Goal: Task Accomplishment & Management: Manage account settings

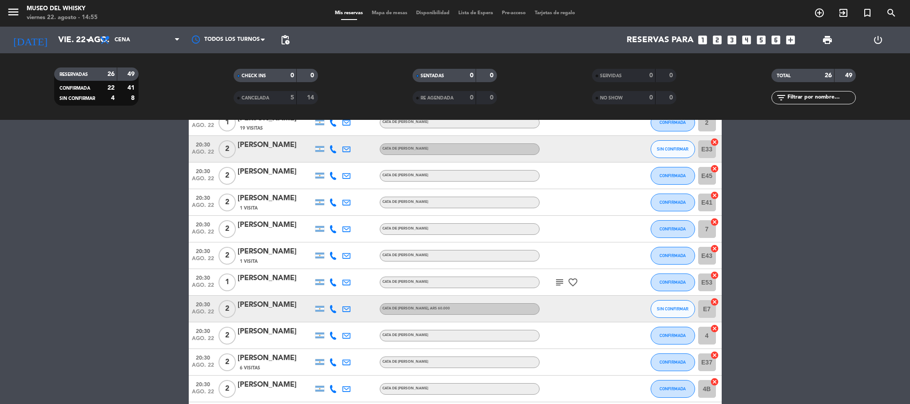
scroll to position [11, 0]
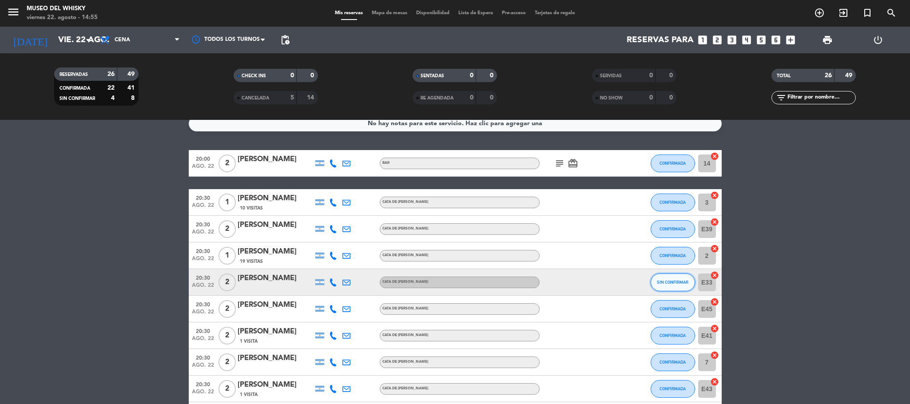
click at [669, 277] on button "SIN CONFIRMAR" at bounding box center [672, 282] width 44 height 18
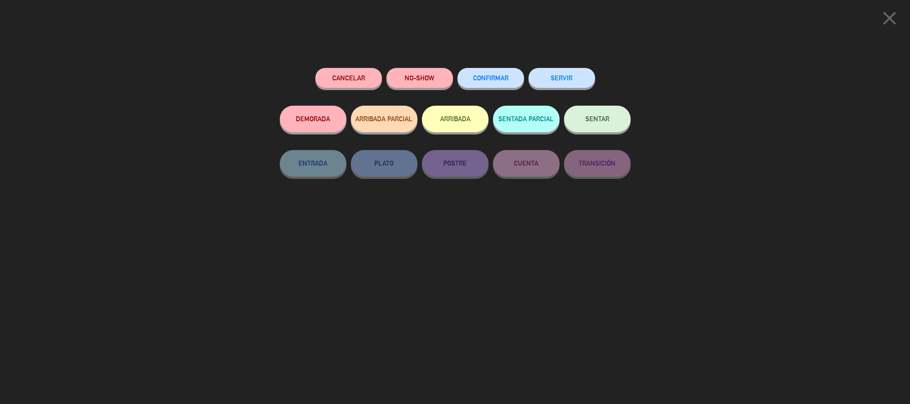
click at [513, 73] on button "CONFIRMAR" at bounding box center [490, 78] width 67 height 20
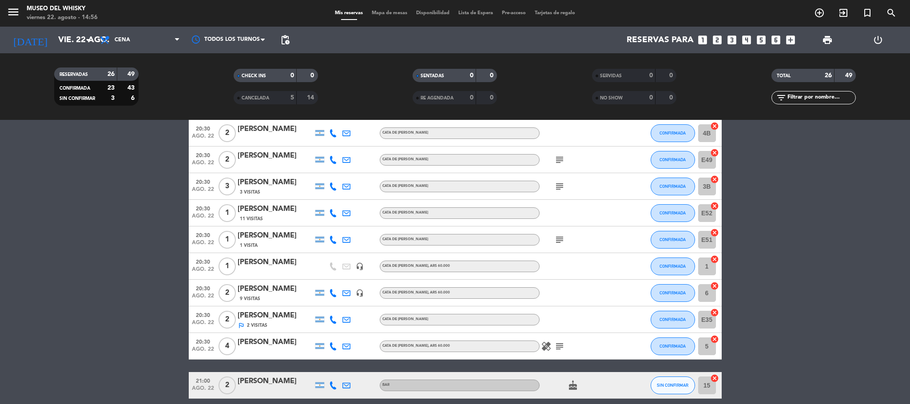
scroll to position [266, 0]
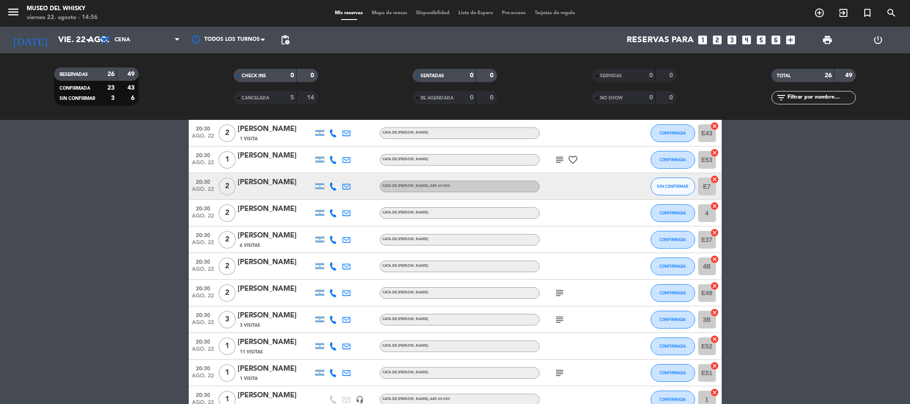
click at [242, 191] on div at bounding box center [275, 192] width 75 height 7
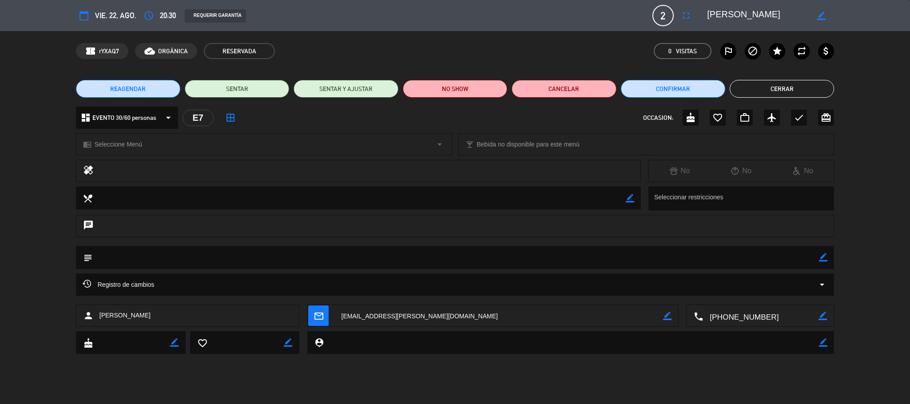
click at [737, 327] on textarea at bounding box center [760, 316] width 115 height 22
click at [527, 385] on div "calendar_today vie. 22, ago. access_time 20:30 REQUERIR GARANTÍA 2 [PERSON_NAME…" at bounding box center [455, 202] width 910 height 404
click at [764, 90] on button "Cerrar" at bounding box center [781, 89] width 104 height 18
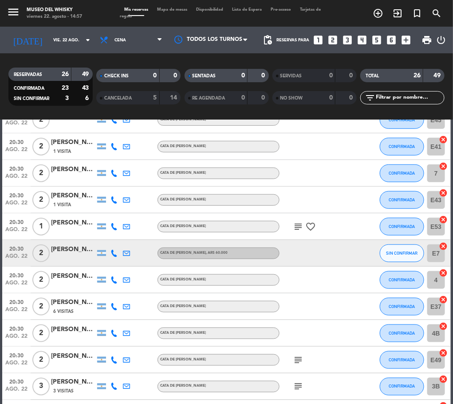
scroll to position [0, 0]
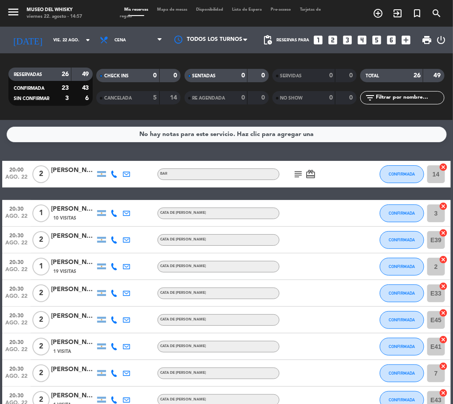
click at [57, 240] on div "[PERSON_NAME]" at bounding box center [73, 236] width 44 height 10
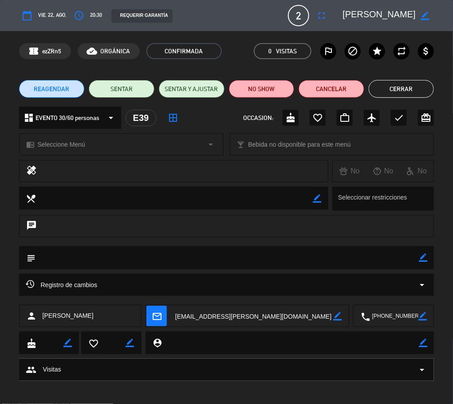
click at [249, 323] on textarea at bounding box center [253, 316] width 161 height 22
click at [380, 81] on button "Cerrar" at bounding box center [402, 89] width 66 height 18
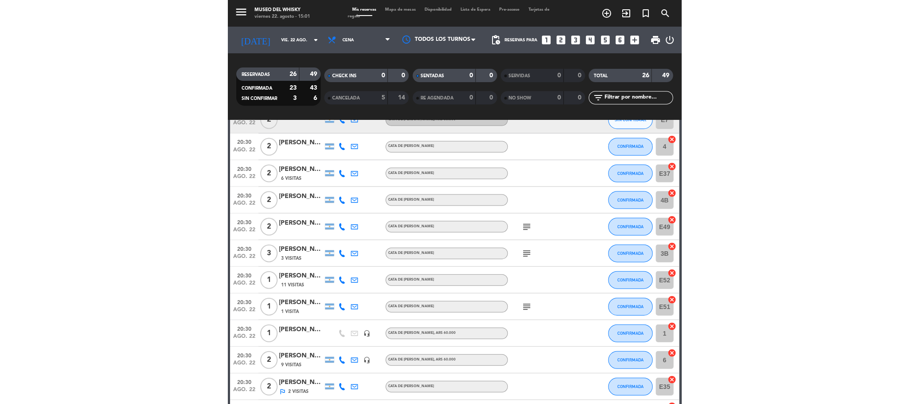
scroll to position [400, 0]
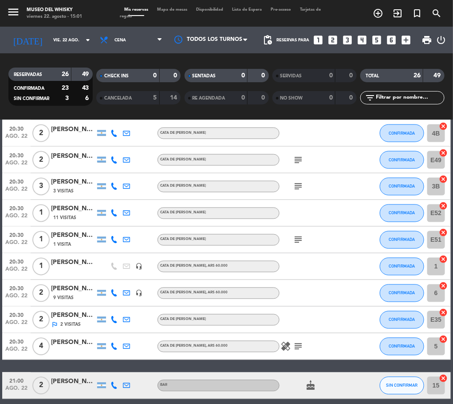
click at [323, 35] on icon "looks_one" at bounding box center [319, 40] width 12 height 12
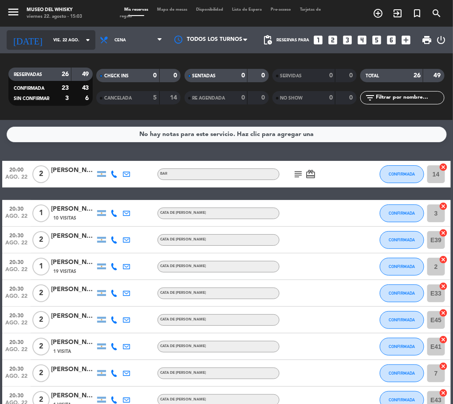
click at [49, 33] on input "vie. 22 ago." at bounding box center [78, 40] width 58 height 14
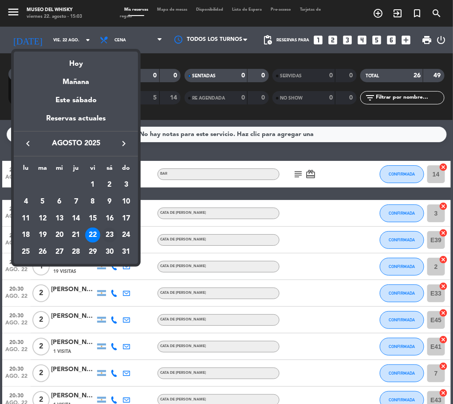
click at [112, 232] on div "23" at bounding box center [109, 234] width 15 height 15
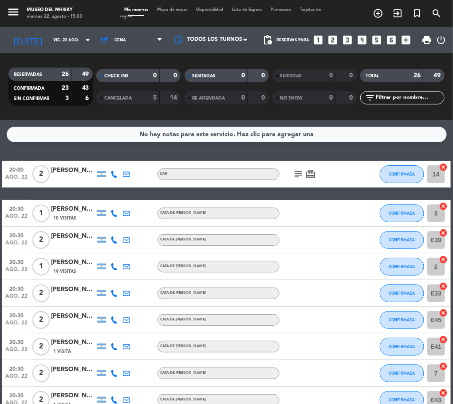
type input "sáb. 23 ago."
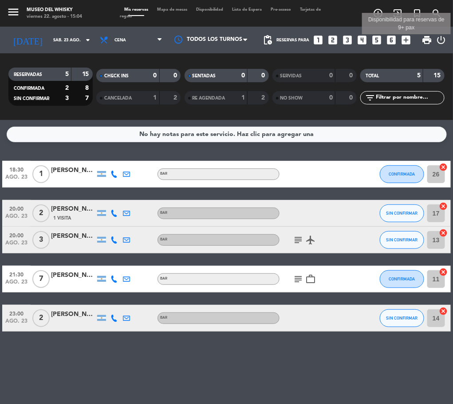
click at [409, 38] on icon "add_box" at bounding box center [406, 40] width 12 height 12
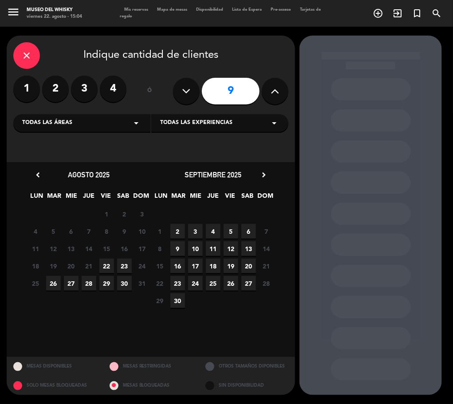
click at [117, 264] on span "23" at bounding box center [124, 265] width 15 height 15
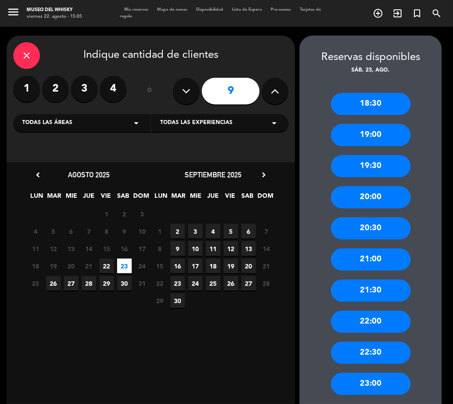
click at [400, 288] on div "21:30" at bounding box center [371, 290] width 80 height 22
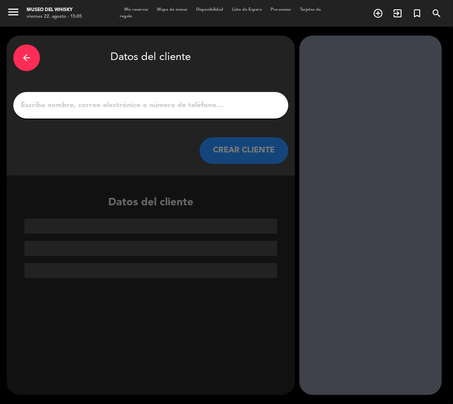
click at [95, 112] on div at bounding box center [150, 105] width 275 height 27
click at [100, 108] on input "1" at bounding box center [151, 105] width 262 height 12
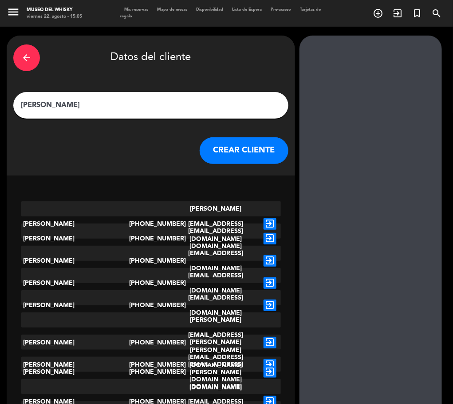
click at [81, 103] on input "[PERSON_NAME]" at bounding box center [151, 105] width 262 height 12
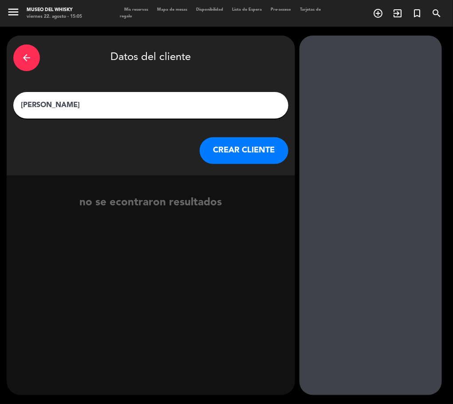
type input "[PERSON_NAME]"
click at [232, 152] on button "CREAR CLIENTE" at bounding box center [244, 150] width 89 height 27
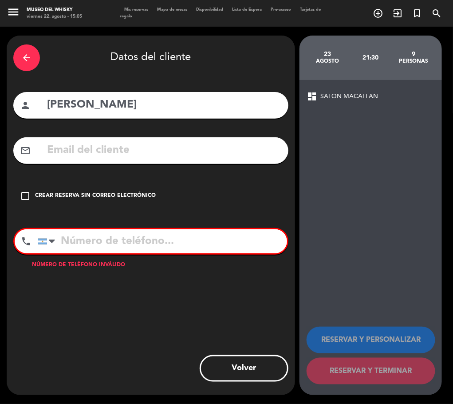
click at [25, 199] on icon "check_box_outline_blank" at bounding box center [25, 195] width 11 height 11
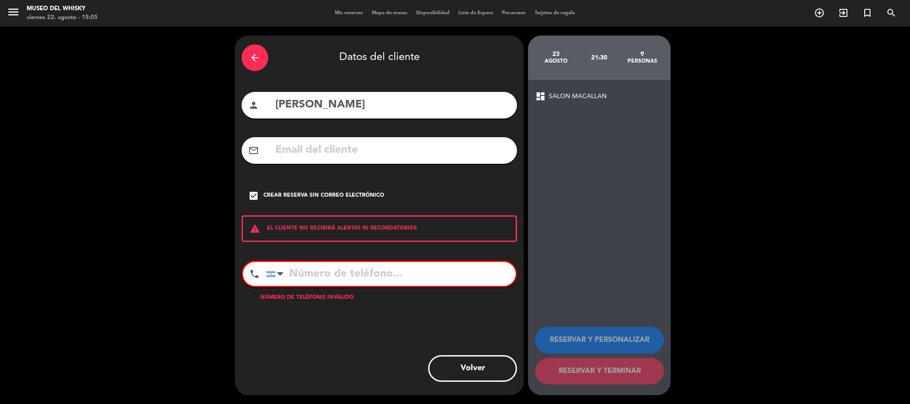
click at [326, 281] on input "tel" at bounding box center [390, 274] width 249 height 24
click at [256, 196] on icon "check_box" at bounding box center [253, 195] width 11 height 11
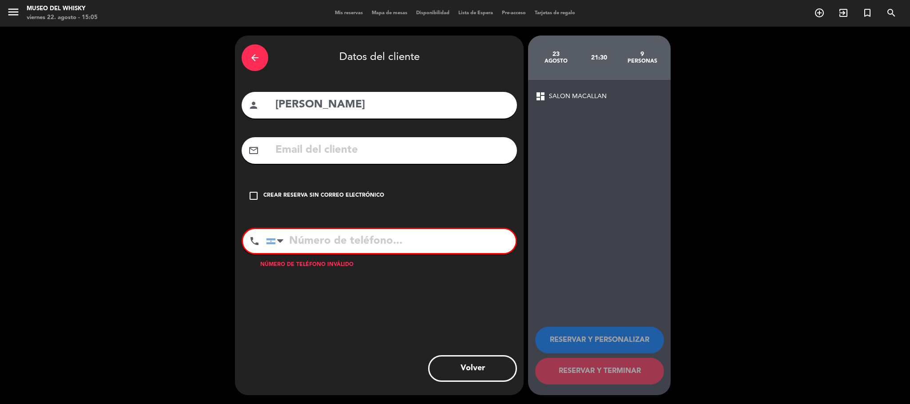
click at [340, 152] on input "text" at bounding box center [392, 150] width 236 height 18
click at [492, 372] on button "Volver" at bounding box center [472, 368] width 89 height 27
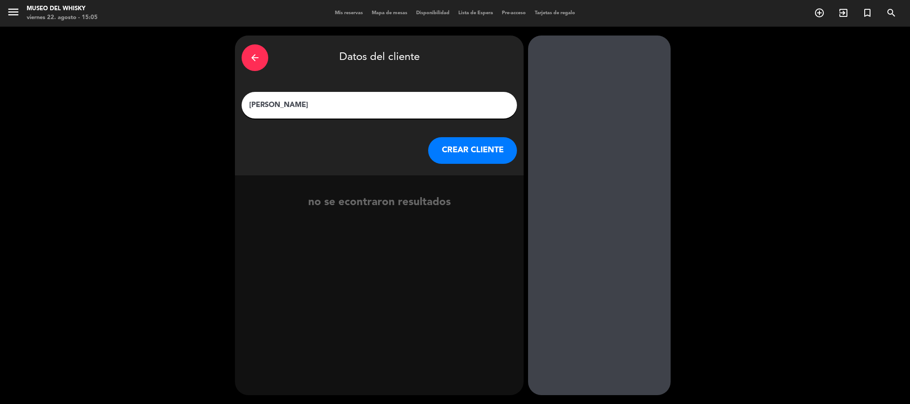
click at [474, 153] on button "CREAR CLIENTE" at bounding box center [472, 150] width 89 height 27
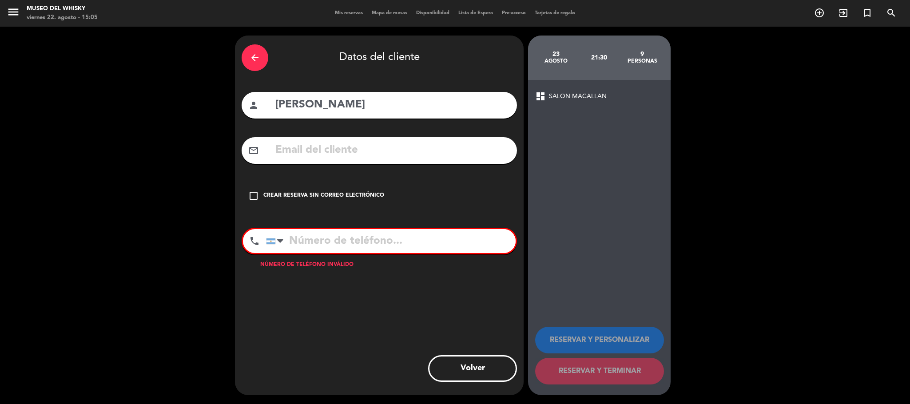
click at [248, 194] on icon "check_box_outline_blank" at bounding box center [253, 195] width 11 height 11
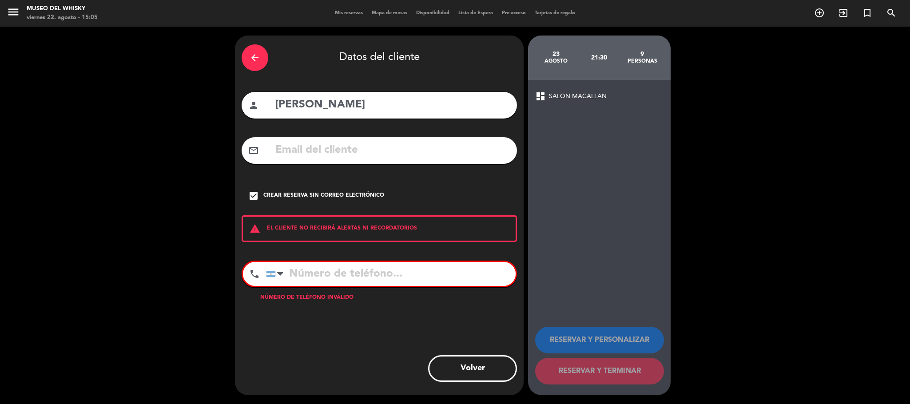
click at [511, 368] on button "Volver" at bounding box center [472, 368] width 89 height 27
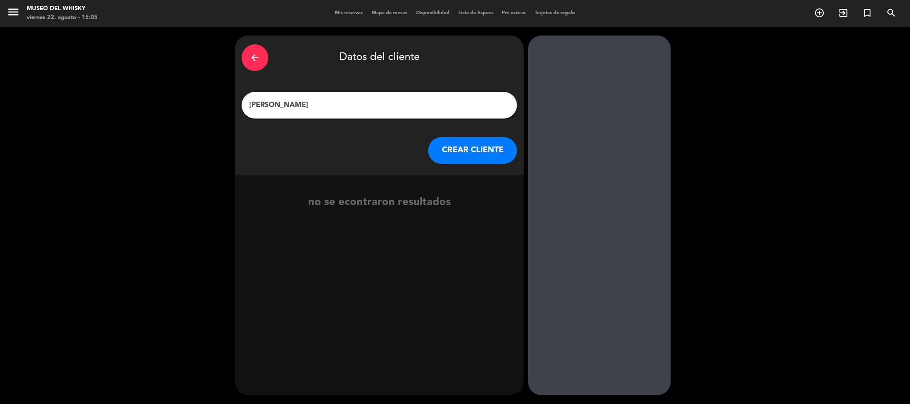
click at [485, 151] on button "CREAR CLIENTE" at bounding box center [472, 150] width 89 height 27
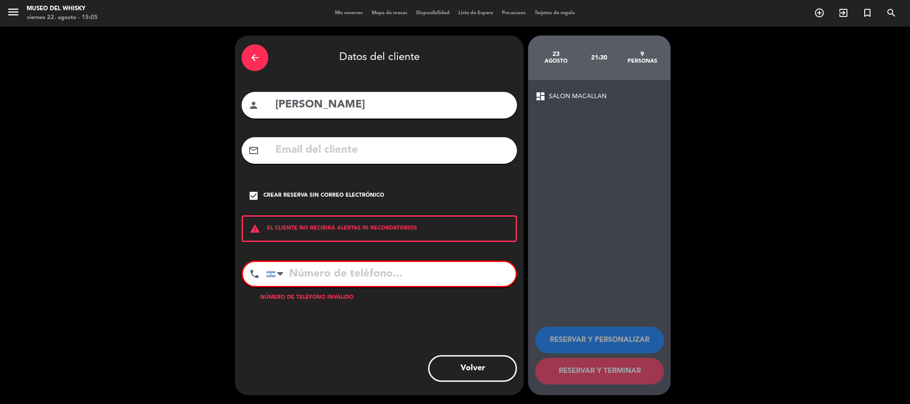
click at [263, 63] on div "arrow_back" at bounding box center [255, 57] width 27 height 27
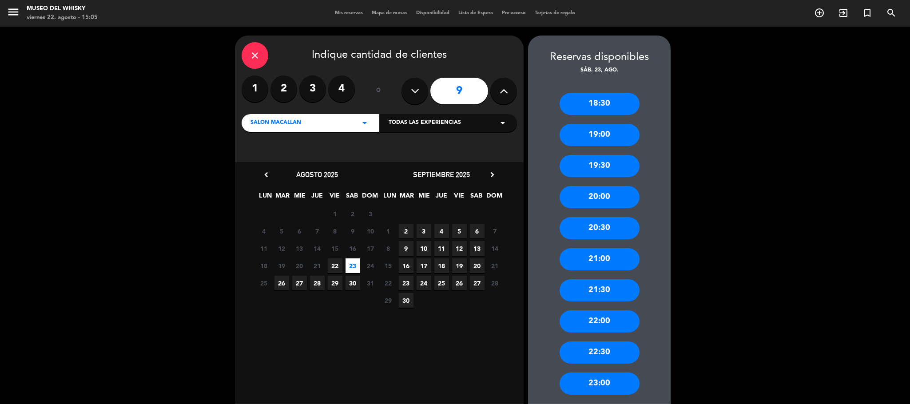
click at [263, 63] on div "close" at bounding box center [255, 55] width 27 height 27
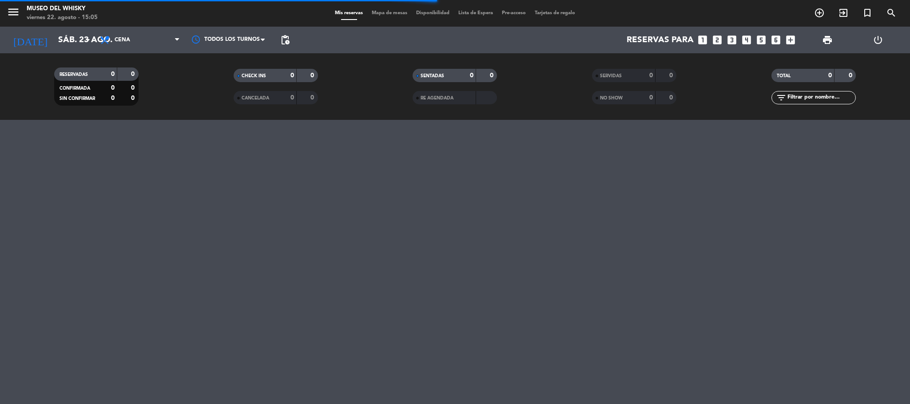
click at [786, 40] on icon "add_box" at bounding box center [790, 40] width 12 height 12
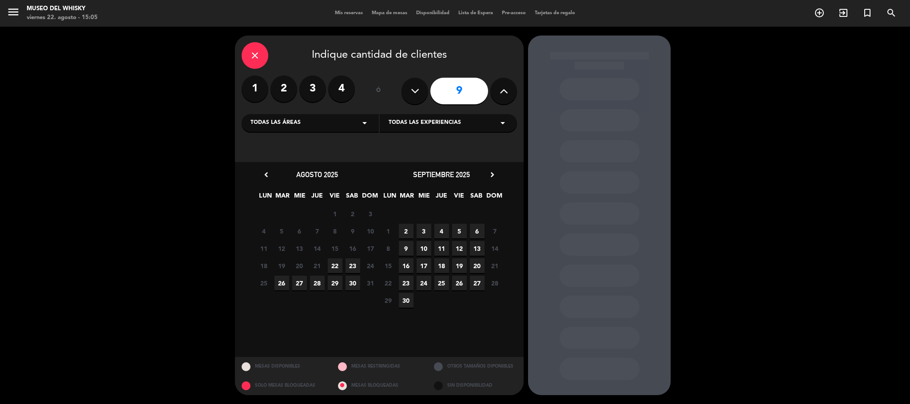
click at [353, 261] on span "23" at bounding box center [352, 265] width 15 height 15
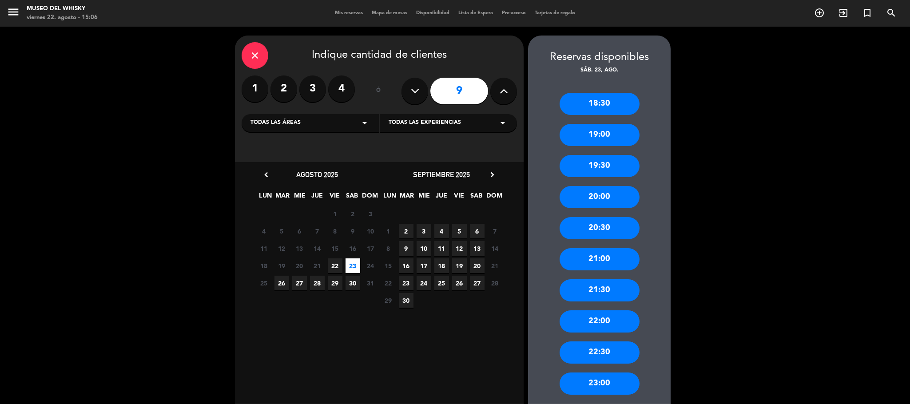
click at [605, 284] on div "21:30" at bounding box center [599, 290] width 80 height 22
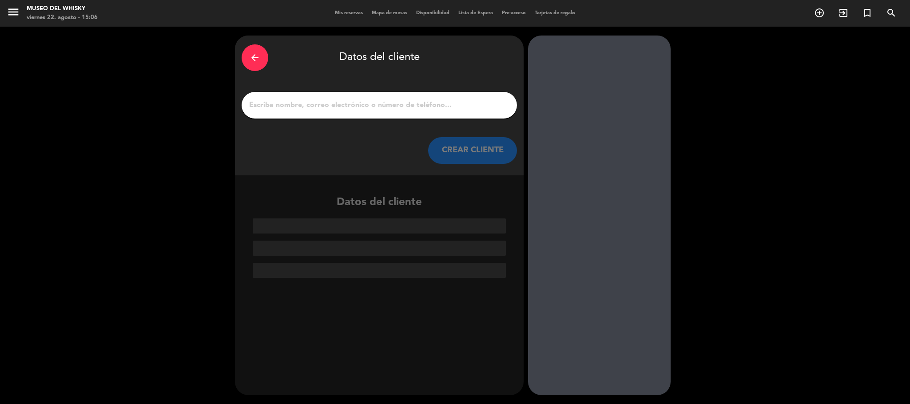
click at [344, 114] on div at bounding box center [379, 105] width 275 height 27
click at [348, 108] on input "1" at bounding box center [379, 105] width 262 height 12
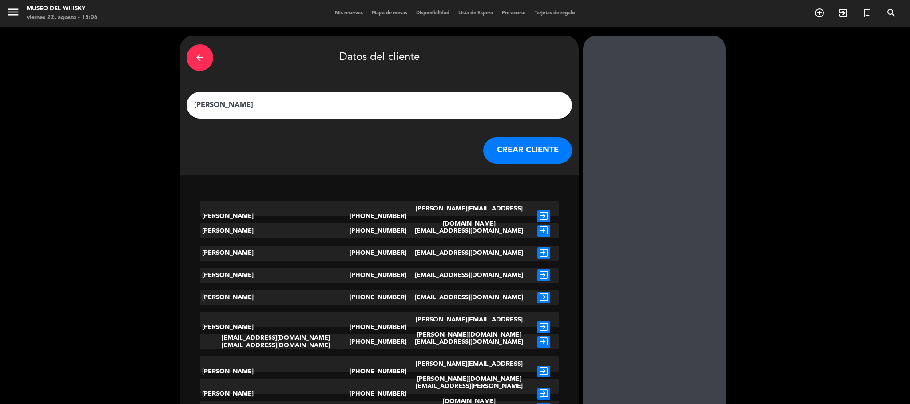
type input "[PERSON_NAME]"
click at [483, 142] on button "CREAR CLIENTE" at bounding box center [527, 150] width 89 height 27
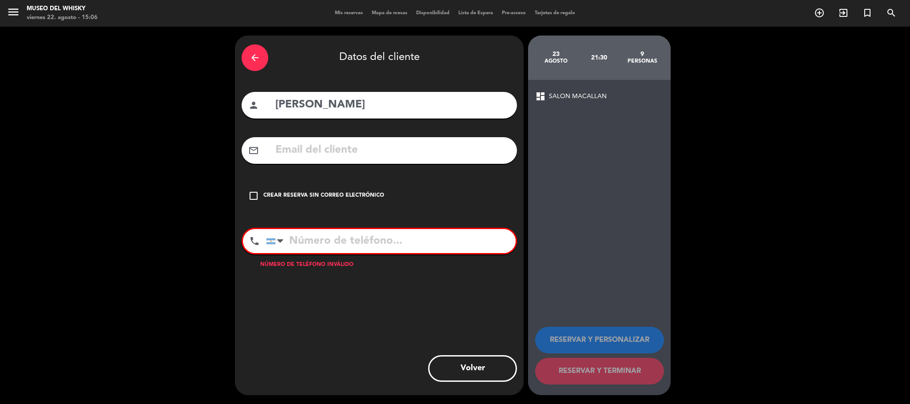
click at [253, 194] on icon "check_box_outline_blank" at bounding box center [253, 195] width 11 height 11
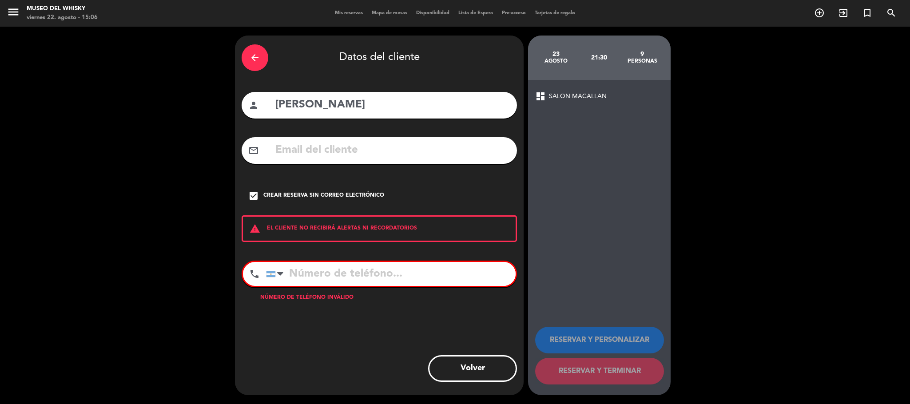
click at [482, 364] on button "Volver" at bounding box center [472, 368] width 89 height 27
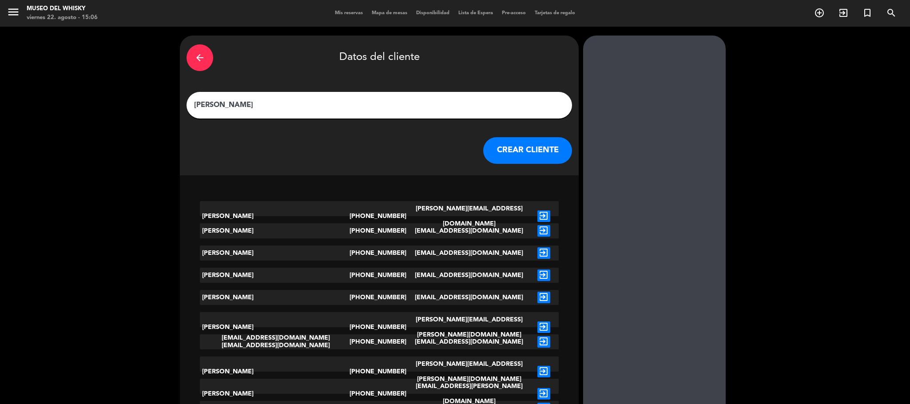
click at [205, 54] on icon "arrow_back" at bounding box center [199, 57] width 11 height 11
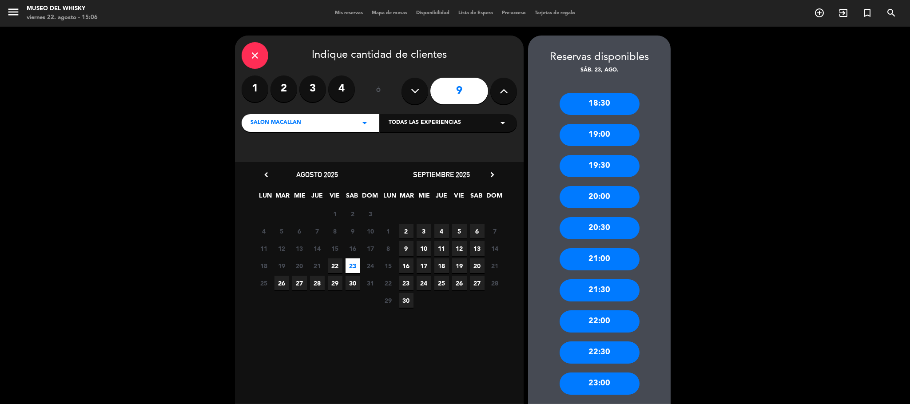
click at [248, 54] on div "close" at bounding box center [255, 55] width 27 height 27
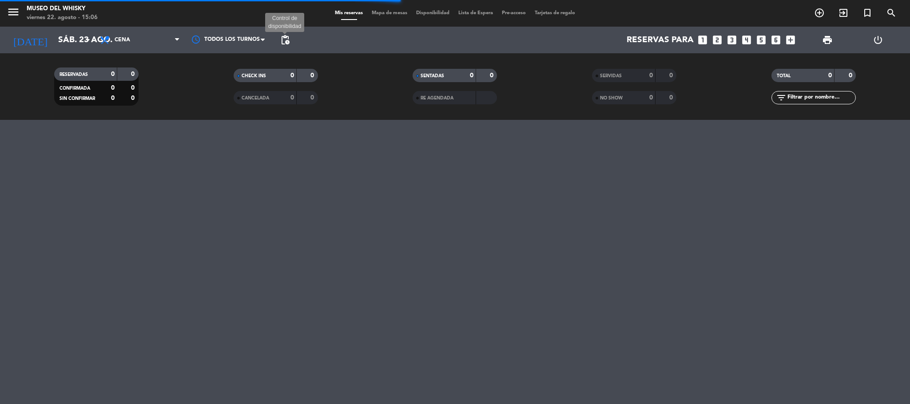
click at [288, 41] on span "pending_actions" at bounding box center [285, 40] width 11 height 11
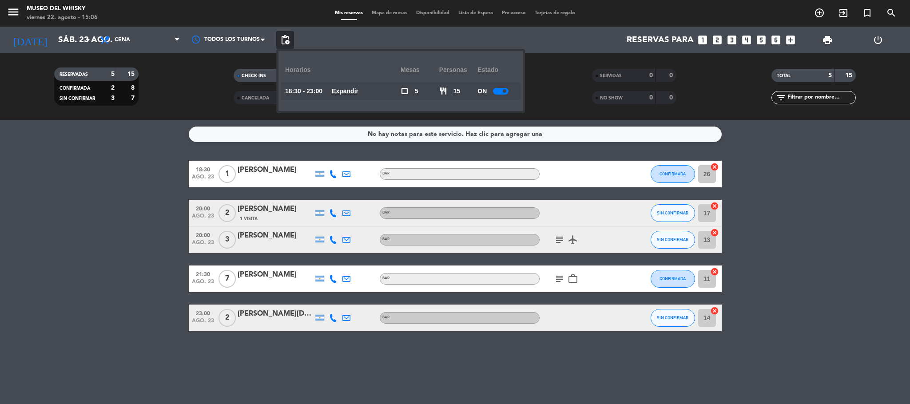
click at [357, 88] on u "Expandir" at bounding box center [345, 90] width 27 height 7
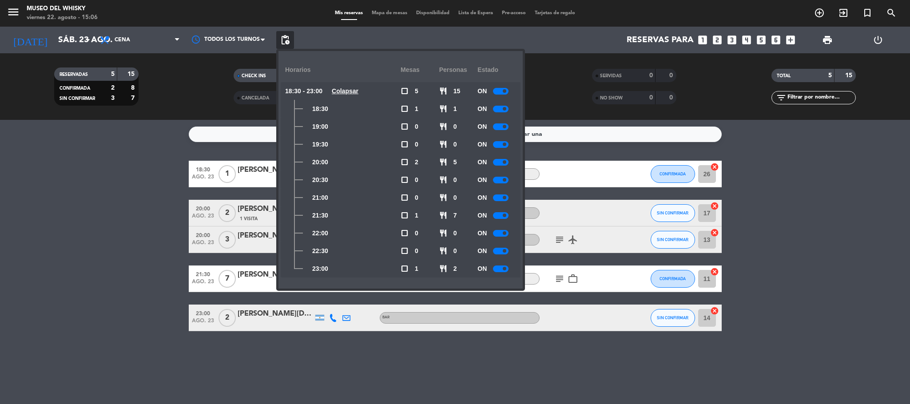
click at [756, 236] on bookings-row "18:30 ago. 23 1 [PERSON_NAME] BAR CONFIRMADA 26 cancel 20:00 ago. 23 2 [PERSON_…" at bounding box center [455, 246] width 910 height 170
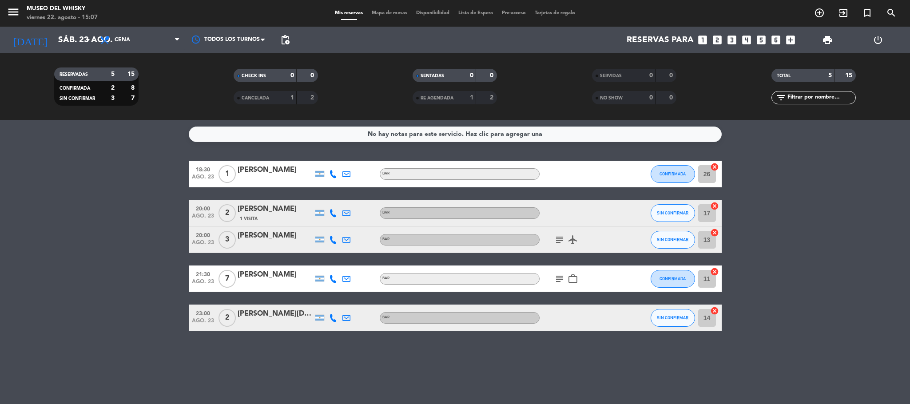
click at [401, 170] on div "BAR" at bounding box center [460, 174] width 160 height 12
click at [459, 127] on div "No hay notas para este servicio. Haz clic para agregar una" at bounding box center [455, 135] width 533 height 16
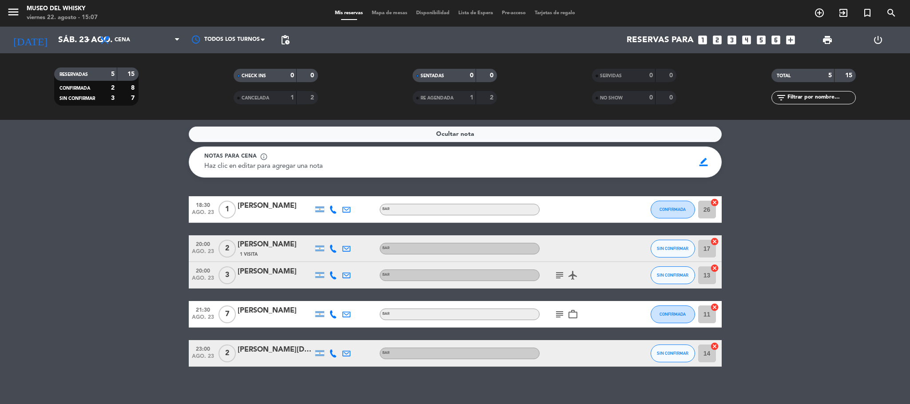
click at [360, 161] on div "Haz clic en editar para agregar una nota" at bounding box center [446, 166] width 485 height 11
click at [705, 161] on span "border_color" at bounding box center [703, 162] width 17 height 17
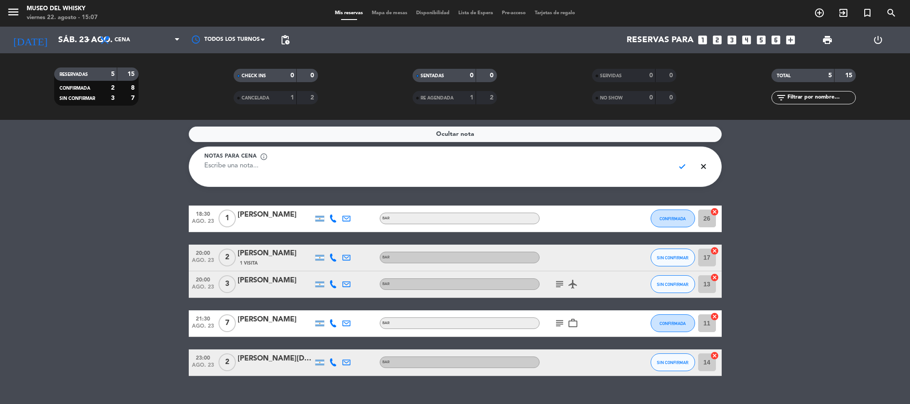
click at [566, 170] on textarea at bounding box center [435, 171] width 463 height 20
type textarea "[PERSON_NAME], PAX 13, HS 21:30 , 1134448056"
click at [682, 168] on span "check" at bounding box center [681, 166] width 17 height 17
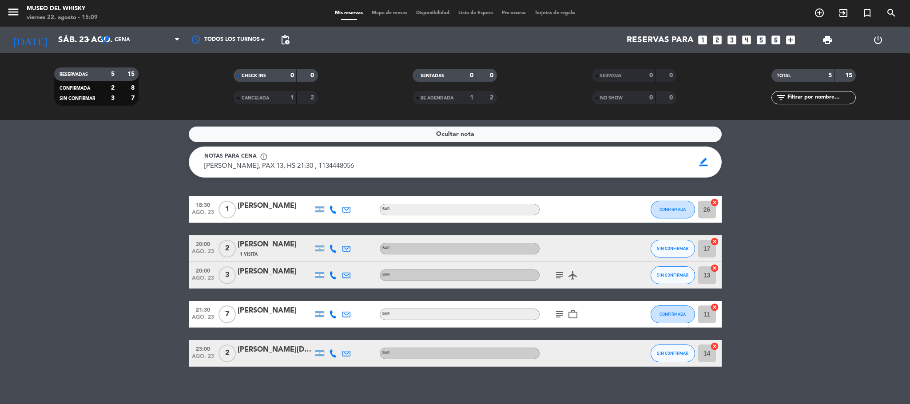
click at [714, 36] on icon "looks_two" at bounding box center [717, 40] width 12 height 12
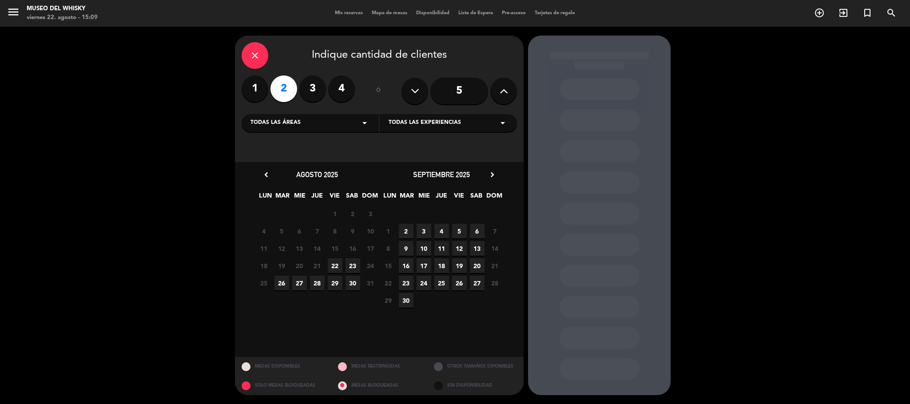
click at [337, 261] on span "22" at bounding box center [335, 265] width 15 height 15
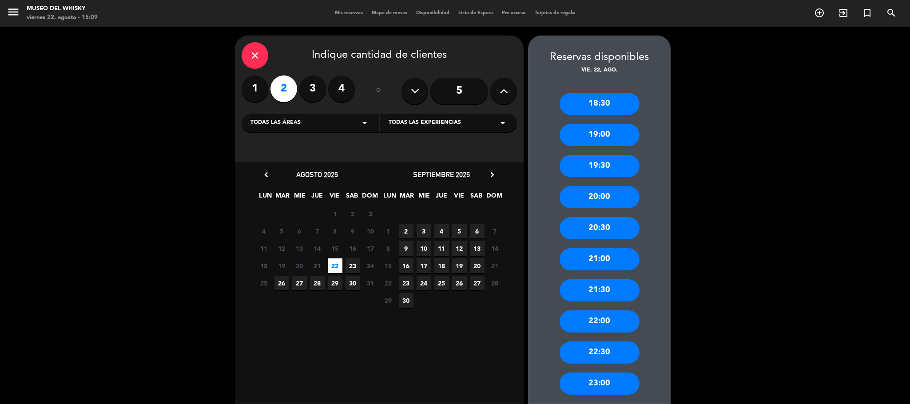
click at [620, 225] on div "20:30" at bounding box center [599, 228] width 80 height 22
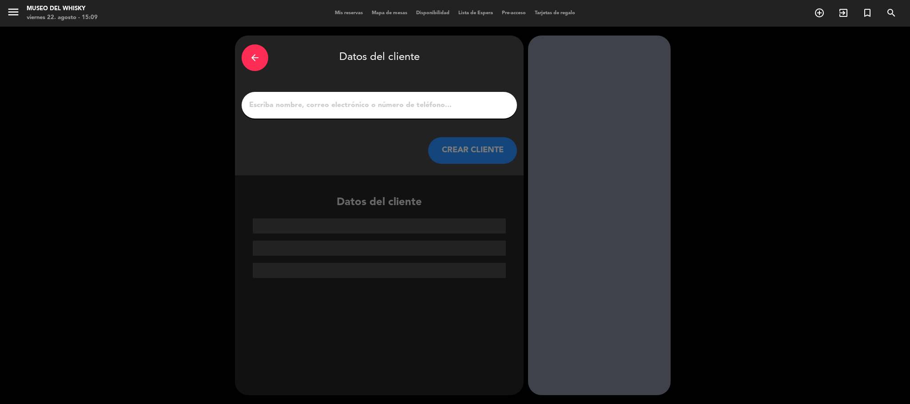
click at [238, 57] on div "arrow_back Datos del cliente CREAR CLIENTE" at bounding box center [379, 106] width 289 height 140
click at [248, 55] on div "arrow_back" at bounding box center [255, 57] width 27 height 27
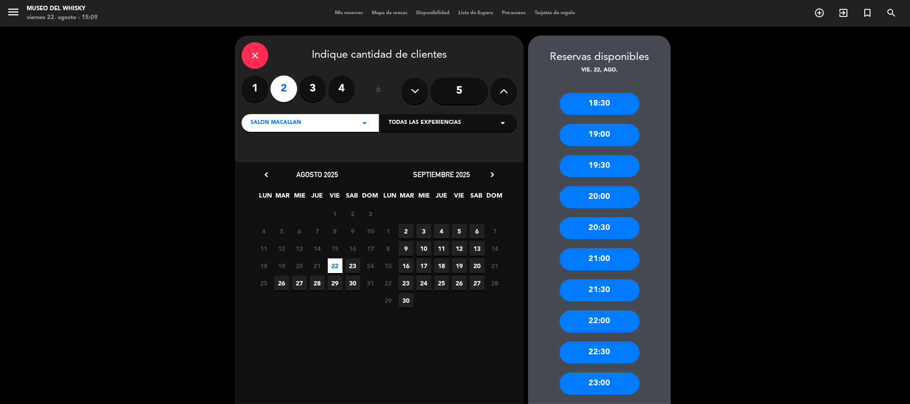
click at [612, 288] on div "21:30" at bounding box center [599, 290] width 80 height 22
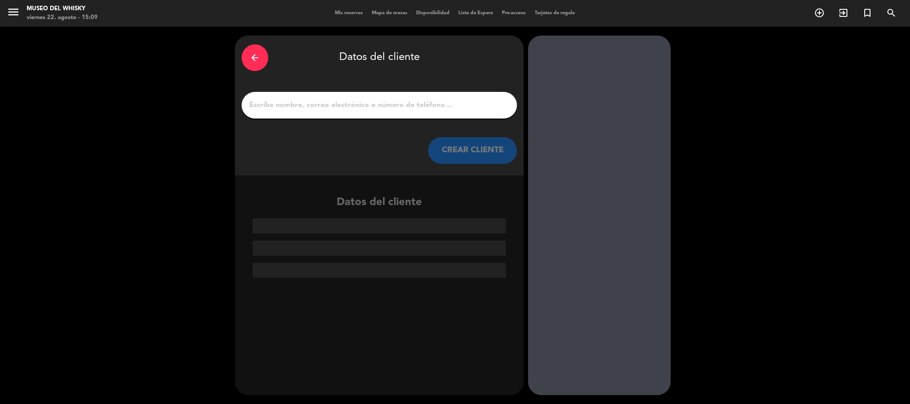
click at [377, 119] on div "arrow_back Datos del cliente CREAR CLIENTE" at bounding box center [379, 106] width 289 height 140
click at [377, 108] on input "1" at bounding box center [379, 105] width 262 height 12
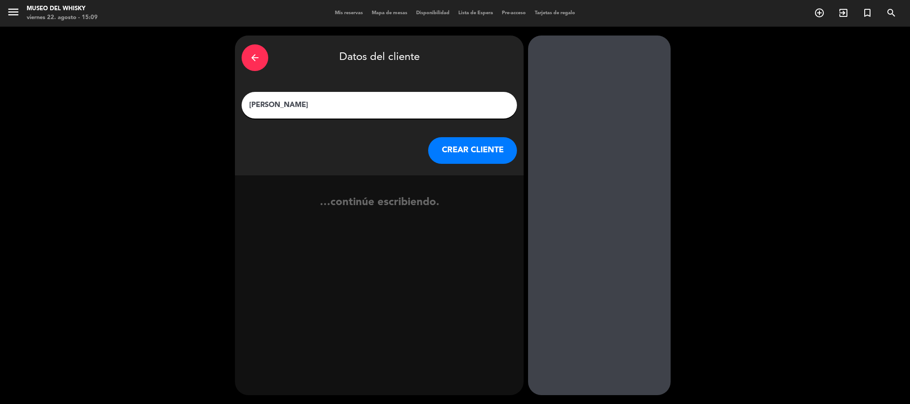
type input "[PERSON_NAME]"
click at [490, 150] on button "CREAR CLIENTE" at bounding box center [472, 150] width 89 height 27
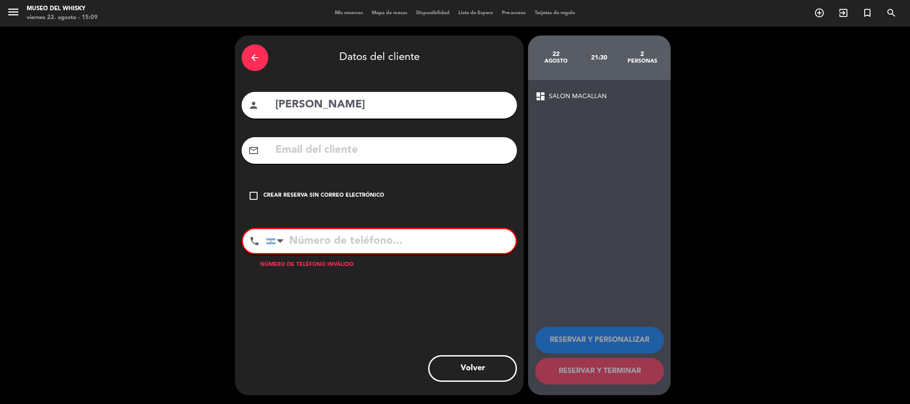
click at [260, 196] on div "check_box_outline_blank Crear reserva sin correo electrónico" at bounding box center [379, 195] width 275 height 27
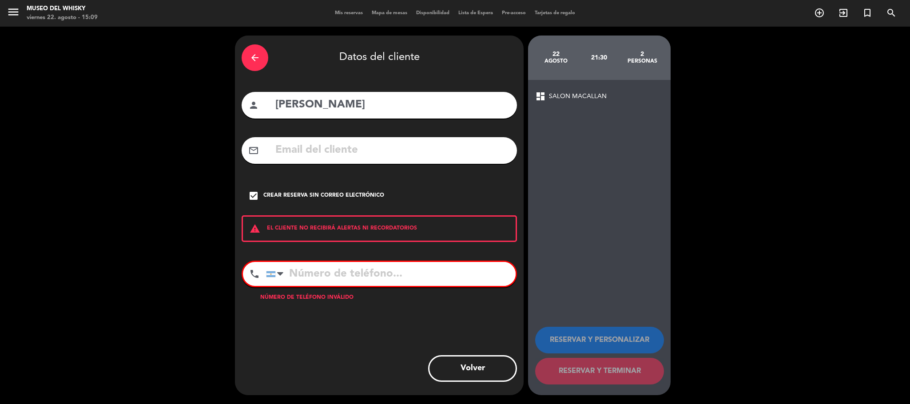
click at [569, 99] on span "SALON MACALLAN" at bounding box center [578, 96] width 58 height 10
click at [484, 357] on button "Volver" at bounding box center [472, 368] width 89 height 27
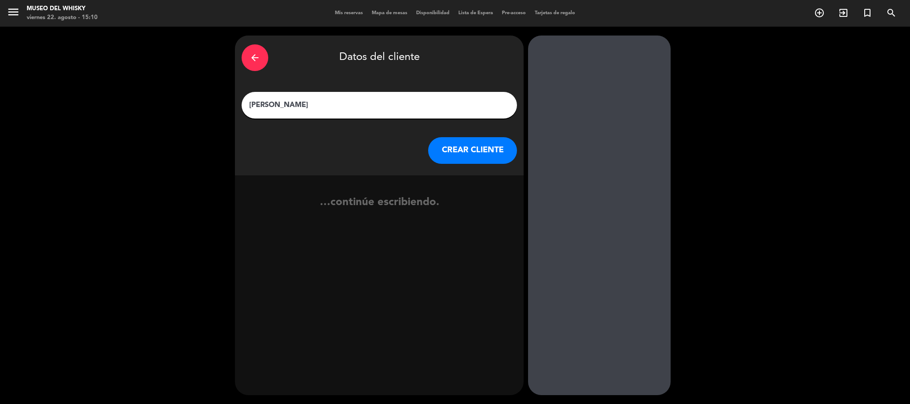
click at [245, 60] on div "arrow_back" at bounding box center [255, 57] width 27 height 27
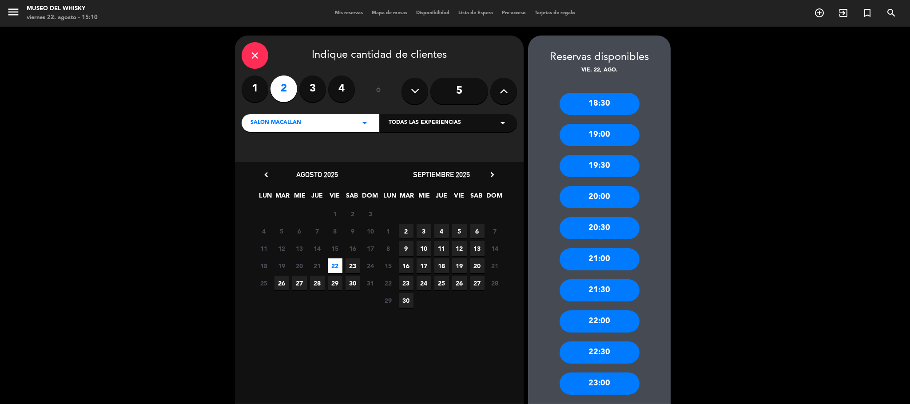
click at [245, 60] on div "close" at bounding box center [255, 55] width 27 height 27
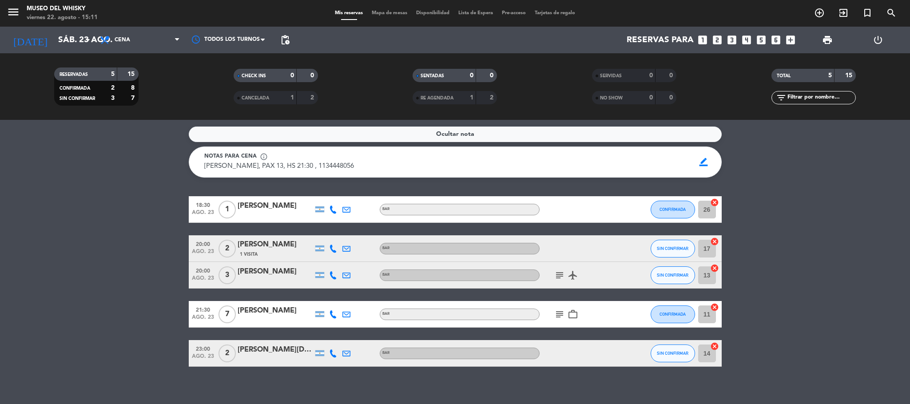
click at [559, 313] on icon "subject" at bounding box center [559, 314] width 11 height 11
click at [554, 273] on icon "subject" at bounding box center [559, 275] width 11 height 11
click at [750, 224] on bookings-row "18:30 ago. 23 1 [PERSON_NAME] BAR CONFIRMADA 26 cancel 20:00 ago. 23 2 [PERSON_…" at bounding box center [455, 281] width 910 height 170
click at [699, 167] on span "border_color" at bounding box center [703, 162] width 17 height 17
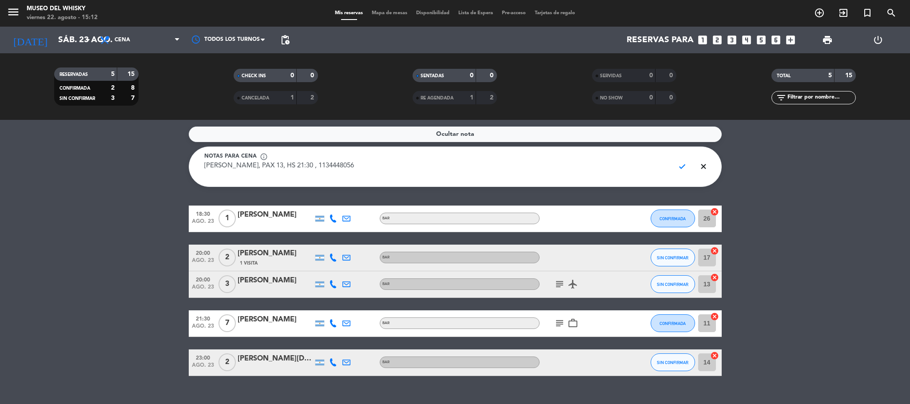
drag, startPoint x: 358, startPoint y: 165, endPoint x: 187, endPoint y: 162, distance: 171.4
click at [187, 162] on service-notes "Ocultar nota Notas para cena info_outline [PERSON_NAME], PAX 13, HS 21:30 , 113…" at bounding box center [455, 157] width 910 height 60
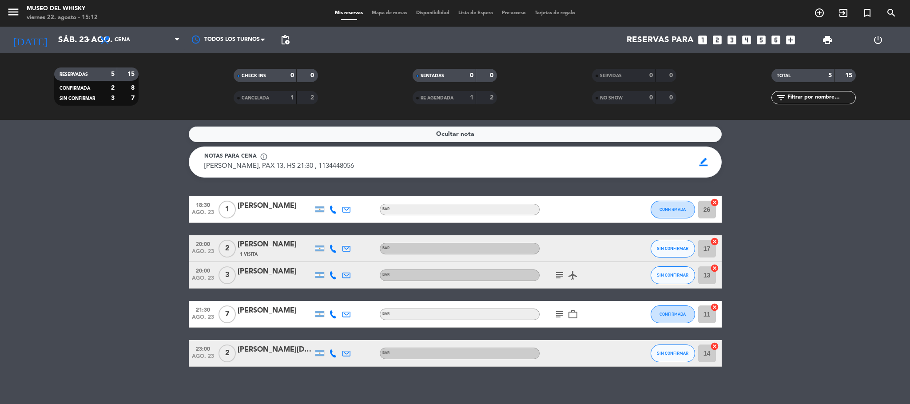
drag, startPoint x: 364, startPoint y: 166, endPoint x: 216, endPoint y: 166, distance: 147.8
click at [216, 166] on div "[PERSON_NAME], PAX 13, HS 21:30 , 1134448056 [PERSON_NAME], PAX 13, HS 21:30 , …" at bounding box center [446, 166] width 485 height 11
click at [370, 166] on div "[PERSON_NAME], PAX 13, HS 21:30 , 1134448056 [PERSON_NAME], PAX 13, HS 21:30 , …" at bounding box center [446, 166] width 485 height 11
drag, startPoint x: 351, startPoint y: 166, endPoint x: 200, endPoint y: 169, distance: 150.5
click at [200, 169] on div "Notas para cena info_outline [PERSON_NAME], PAX 13, HS 21:30 , 1134448056 [PERS…" at bounding box center [446, 162] width 497 height 20
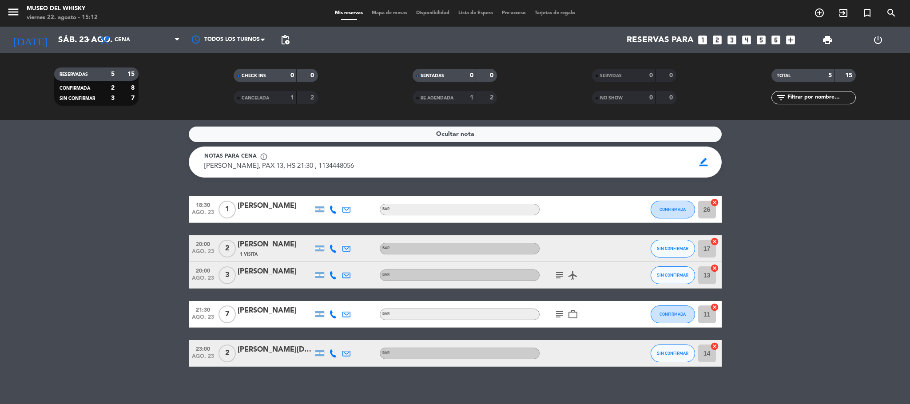
copy span "[PERSON_NAME], PAX 13, HS 21:30 , 1134448056"
click at [132, 244] on bookings-row "18:30 ago. 23 1 [PERSON_NAME] BAR CONFIRMADA 26 cancel 20:00 ago. 23 2 [PERSON_…" at bounding box center [455, 281] width 910 height 170
